Goal: Check status: Check status

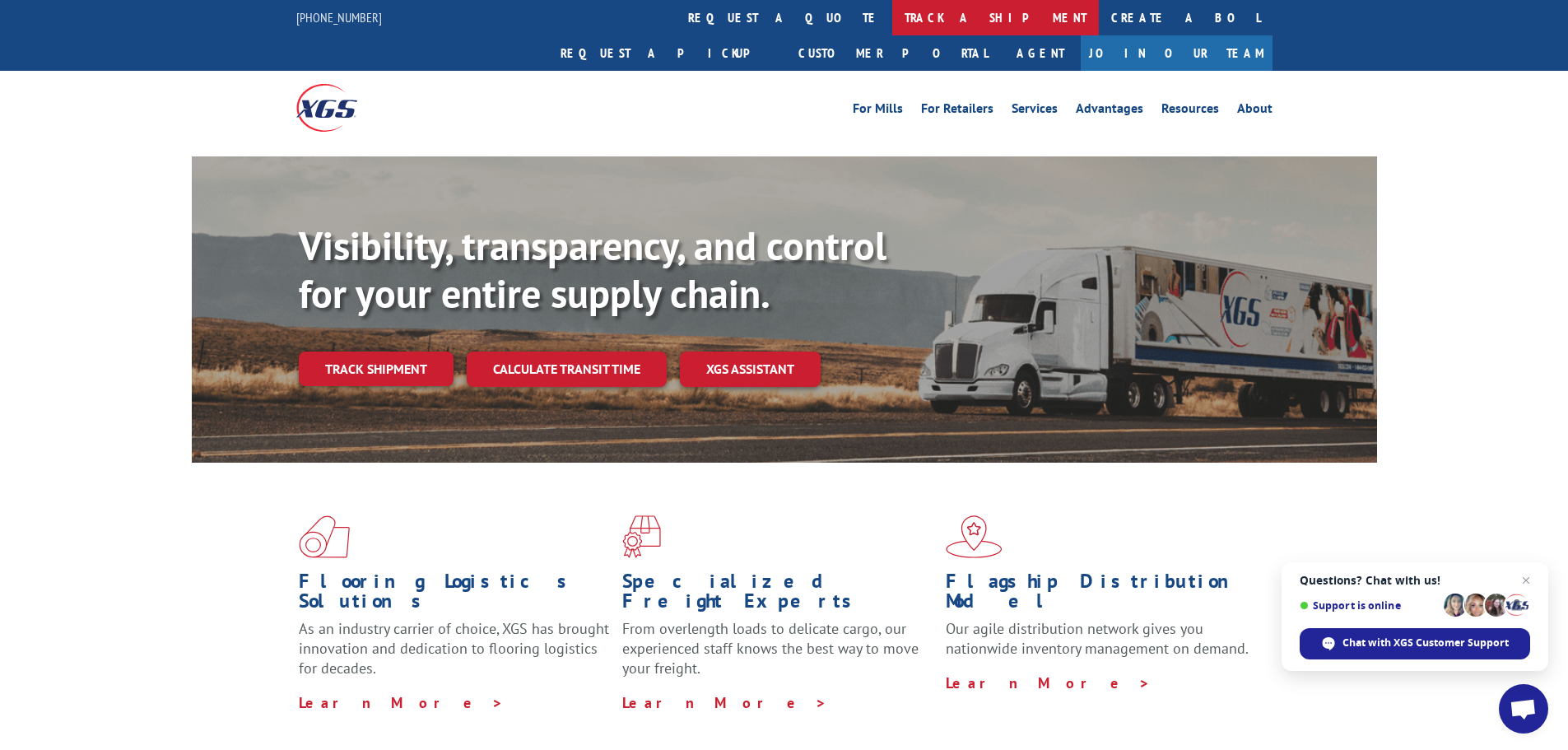
click at [892, 21] on link "track a shipment" at bounding box center [996, 18] width 207 height 35
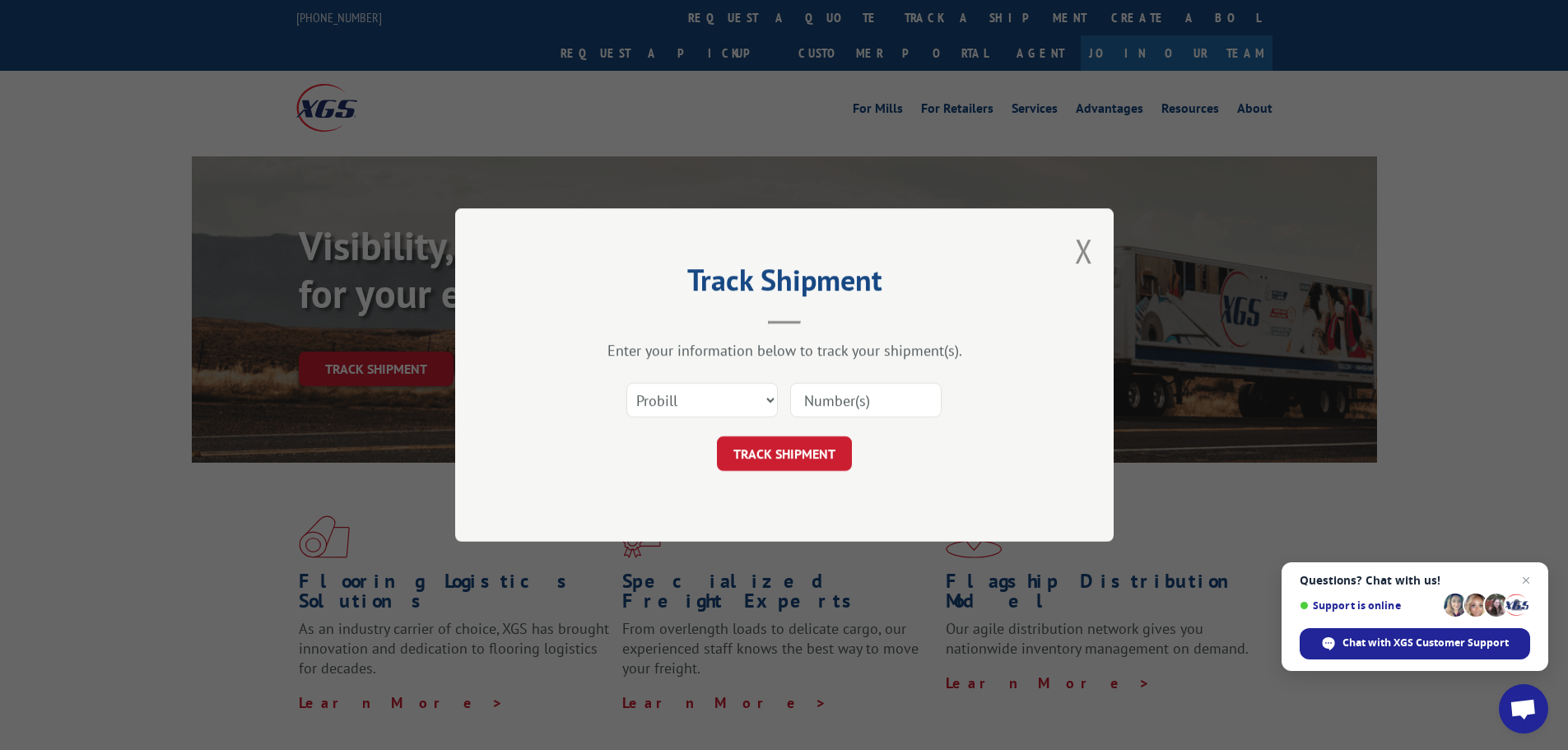
click at [861, 404] on input at bounding box center [865, 400] width 151 height 34
type input "16566672"
click at [801, 448] on button "TRACK SHIPMENT" at bounding box center [784, 453] width 135 height 34
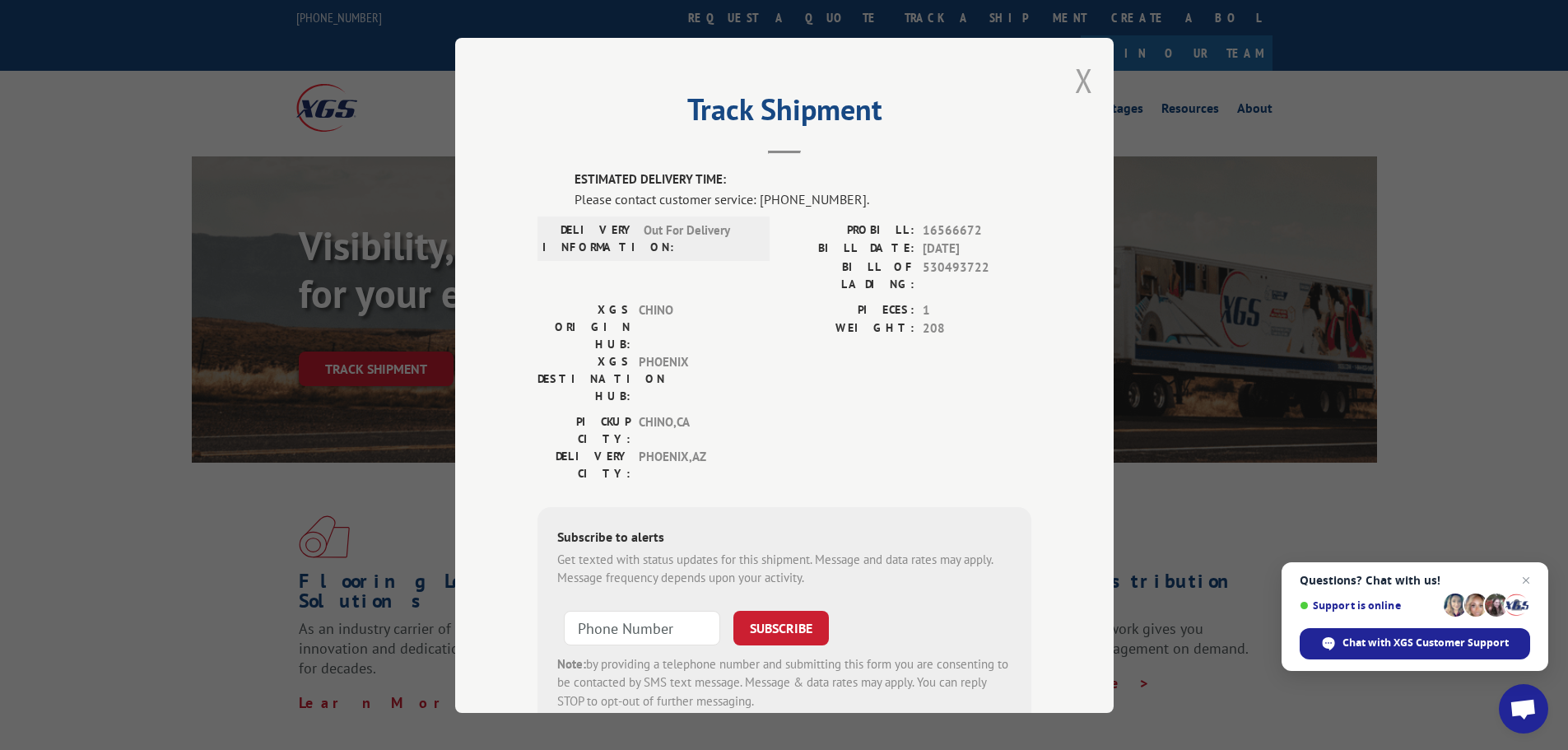
click at [1075, 81] on button "Close modal" at bounding box center [1084, 80] width 18 height 43
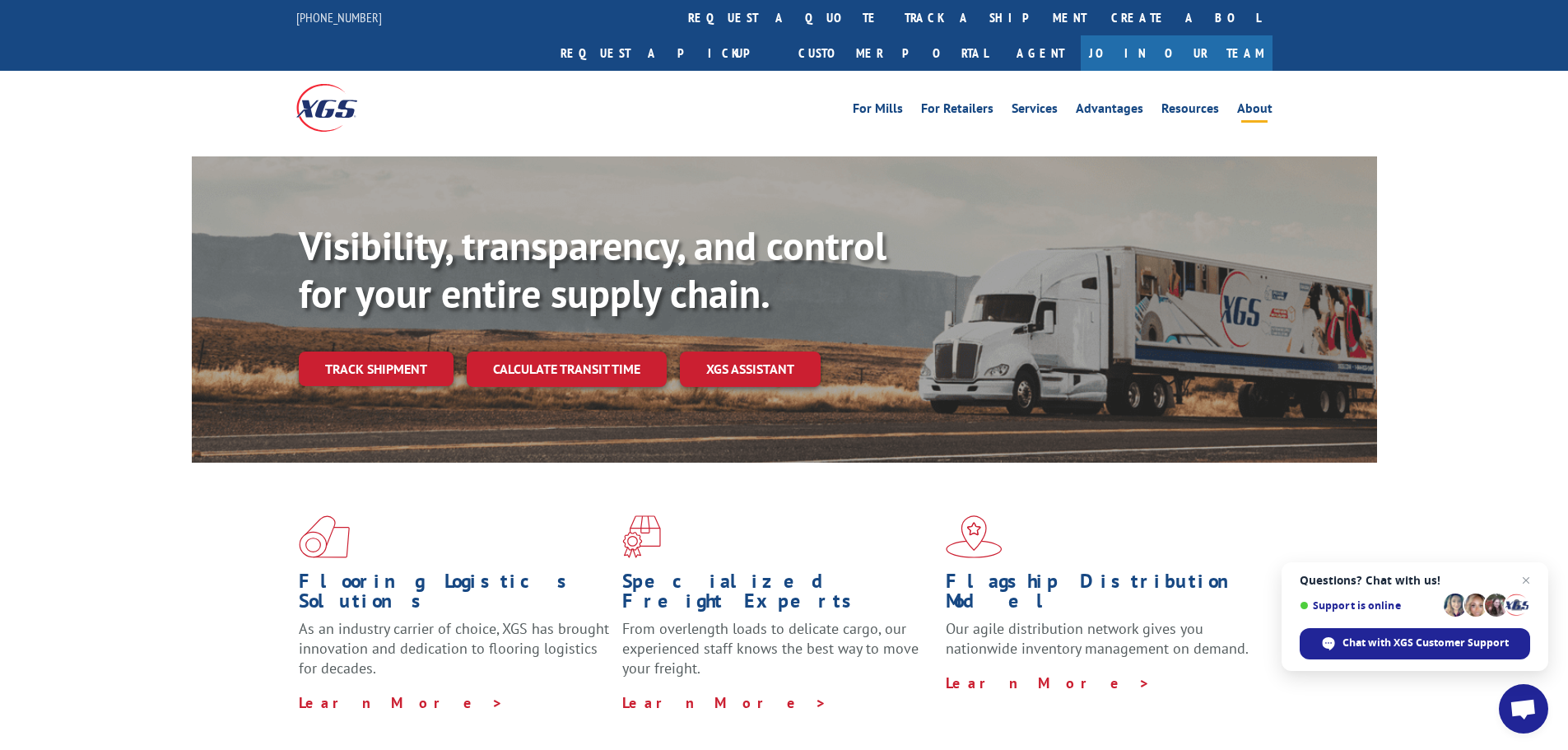
click at [1268, 102] on link "About" at bounding box center [1255, 111] width 35 height 18
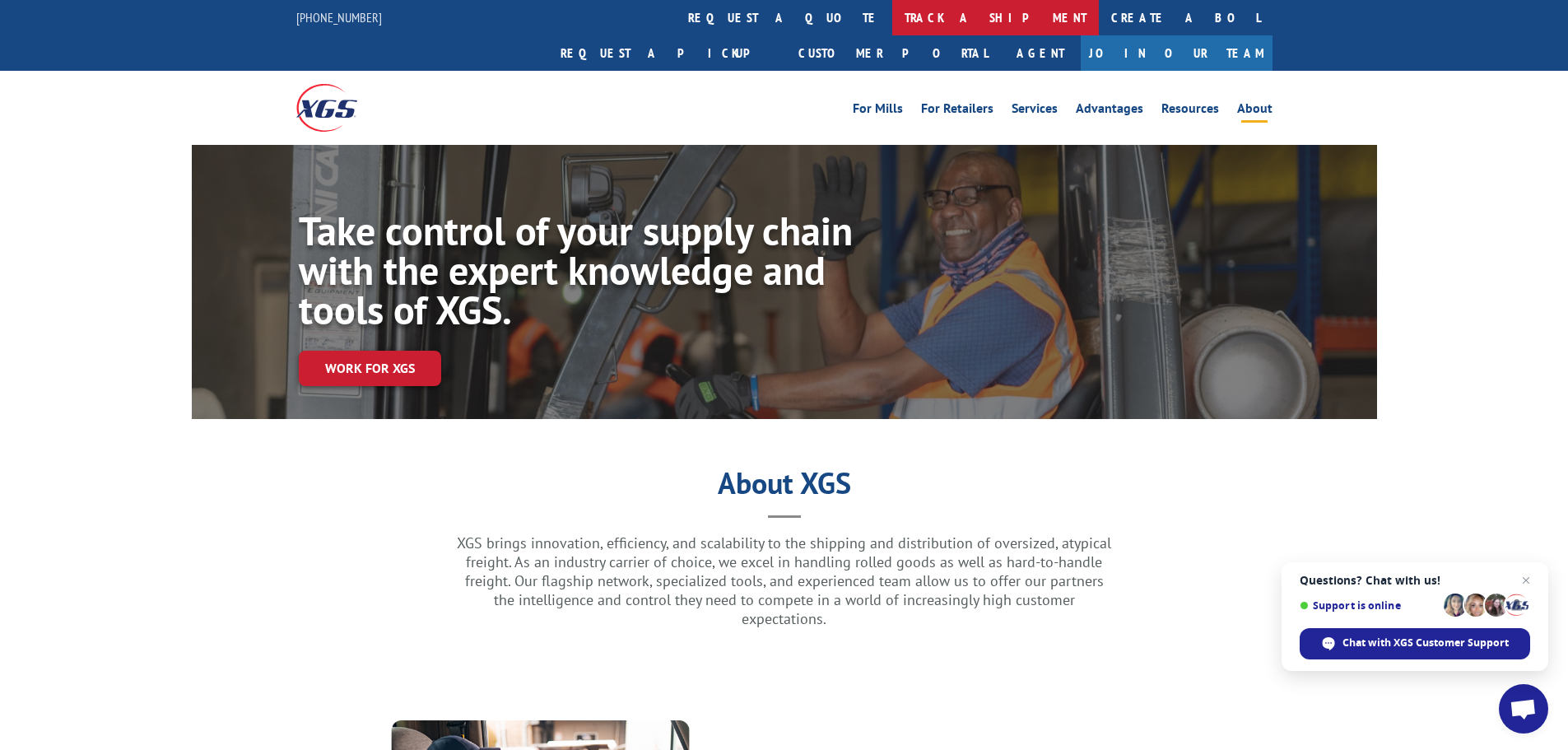
click at [892, 18] on link "track a shipment" at bounding box center [996, 18] width 207 height 35
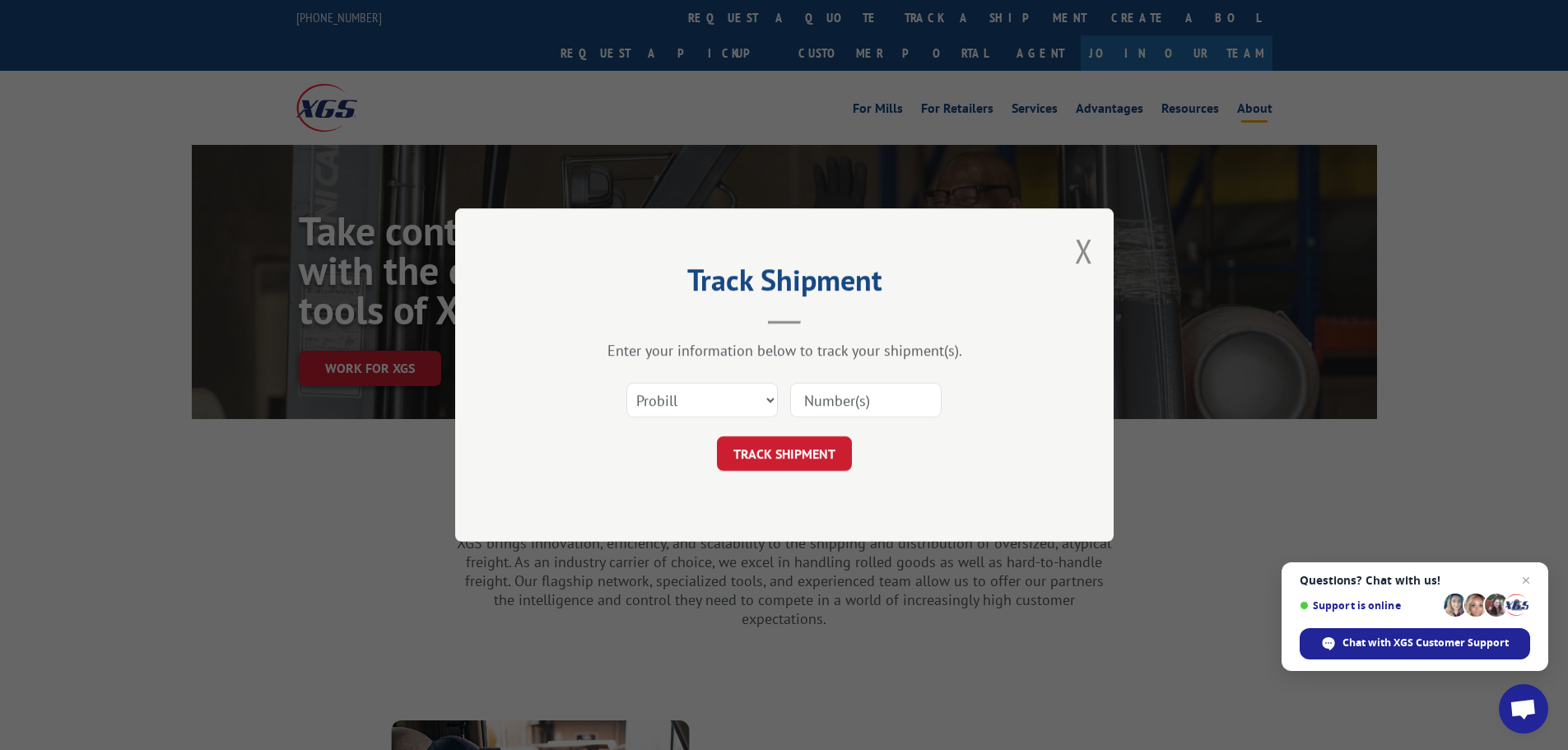
click at [827, 406] on input at bounding box center [865, 400] width 151 height 34
type input "16566672"
drag, startPoint x: 816, startPoint y: 450, endPoint x: 933, endPoint y: 425, distance: 119.6
click at [816, 451] on button "TRACK SHIPMENT" at bounding box center [784, 453] width 135 height 34
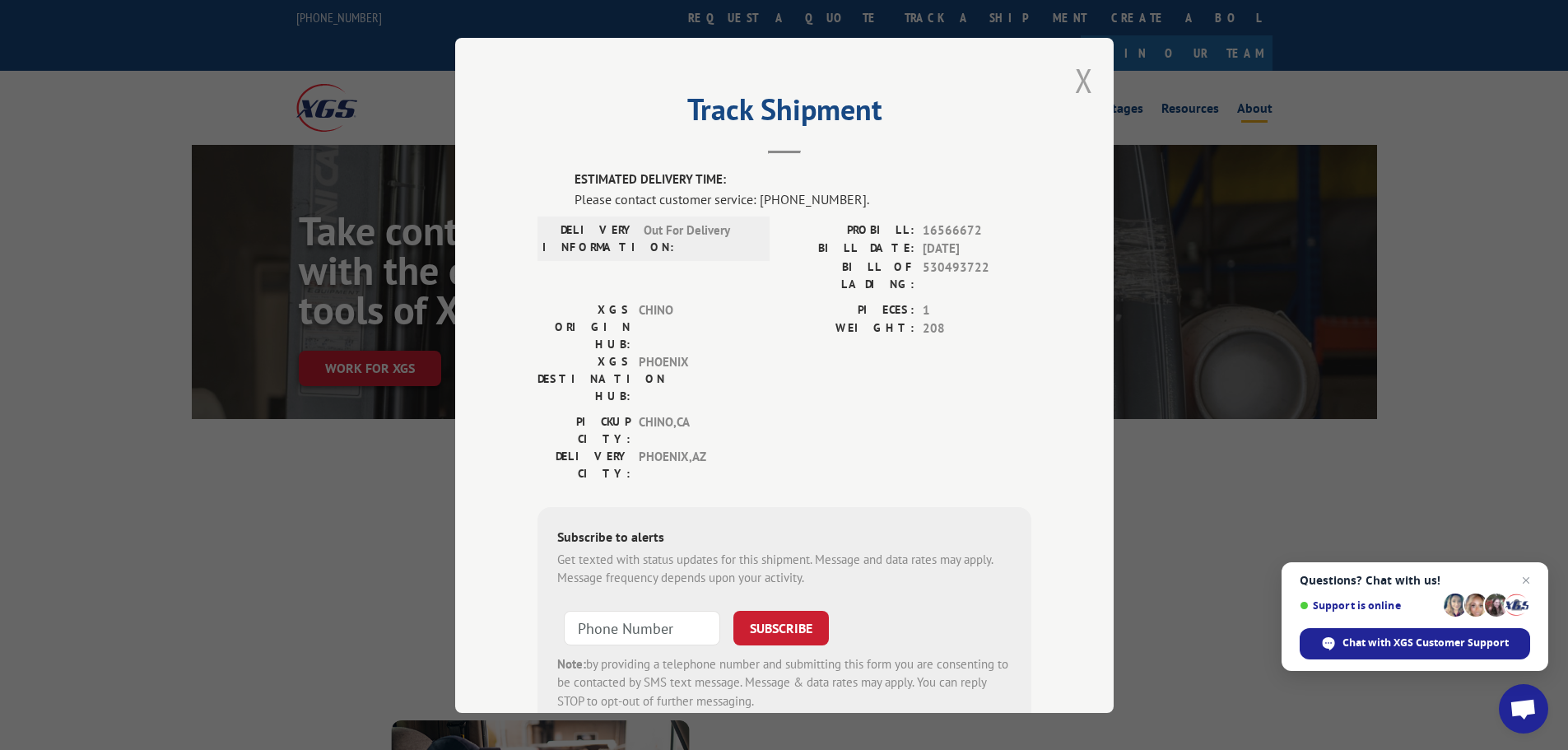
click at [1079, 77] on button "Close modal" at bounding box center [1084, 80] width 18 height 43
